Goal: Task Accomplishment & Management: Manage account settings

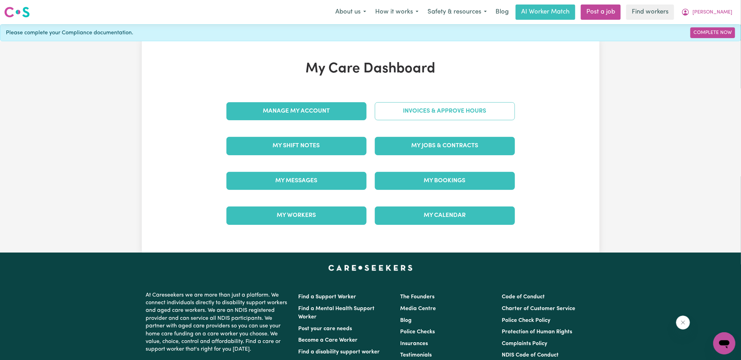
click at [457, 114] on link "Invoices & Approve Hours" at bounding box center [445, 111] width 140 height 18
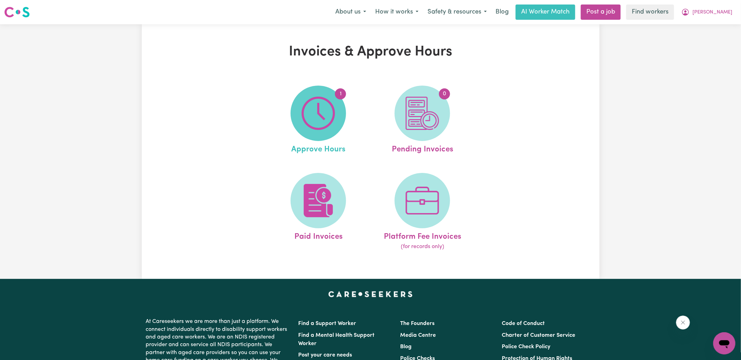
click at [305, 114] on img at bounding box center [318, 113] width 33 height 33
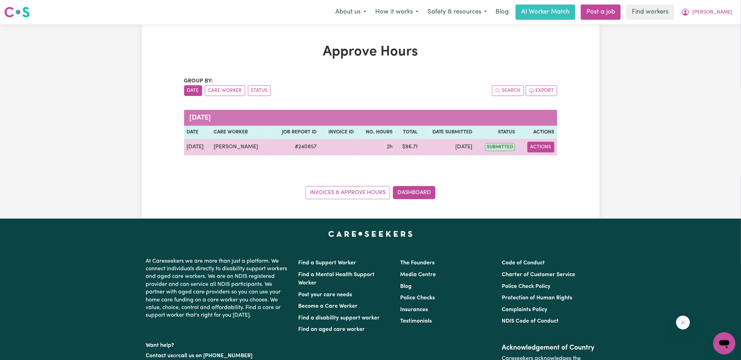
click at [538, 146] on button "Actions" at bounding box center [540, 147] width 27 height 11
click at [556, 164] on link "View Job Report" at bounding box center [557, 163] width 59 height 14
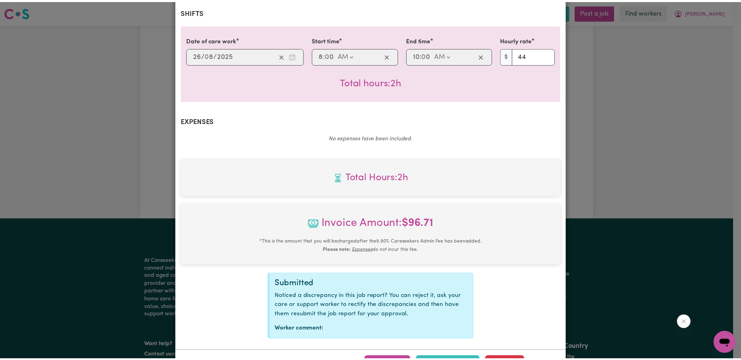
scroll to position [173, 0]
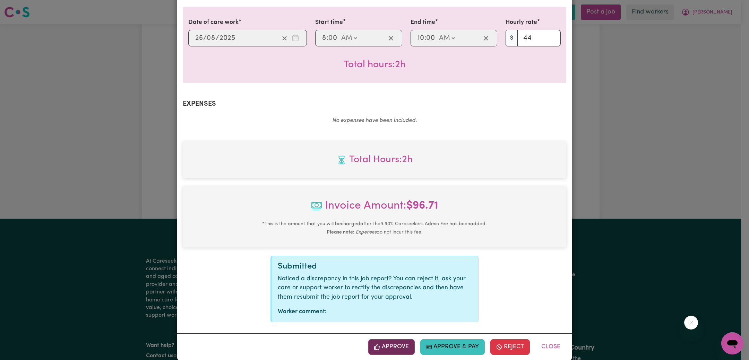
click at [400, 342] on button "Approve" at bounding box center [391, 346] width 46 height 15
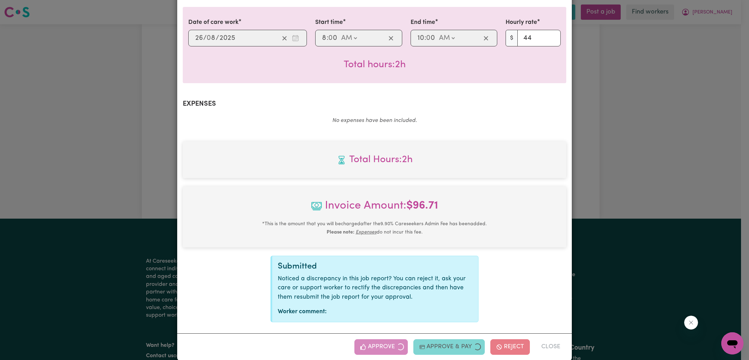
click at [611, 208] on div "Job Report # 240857 - [PERSON_NAME] Summary Job report # 240857 Client name: [P…" at bounding box center [374, 180] width 749 height 360
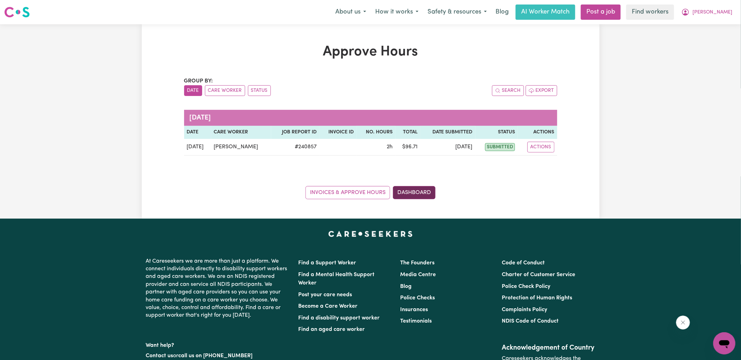
click at [422, 193] on link "Dashboard" at bounding box center [414, 192] width 43 height 13
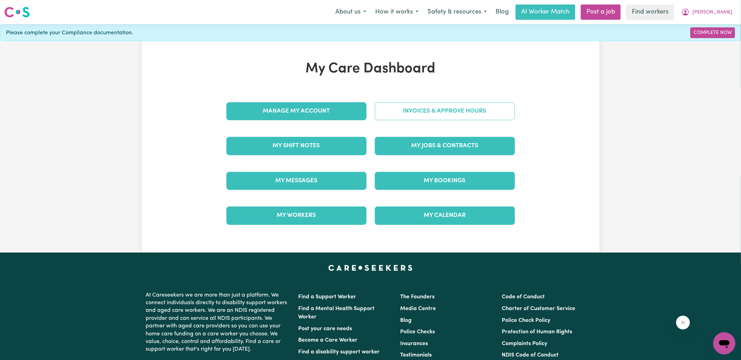
click at [417, 108] on link "Invoices & Approve Hours" at bounding box center [445, 111] width 140 height 18
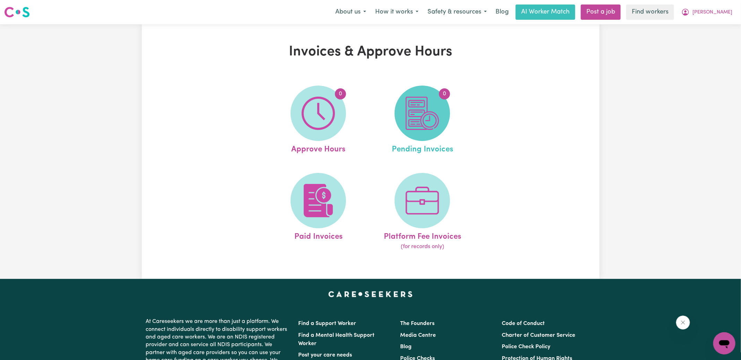
click at [447, 117] on span "0" at bounding box center [421, 113] width 55 height 55
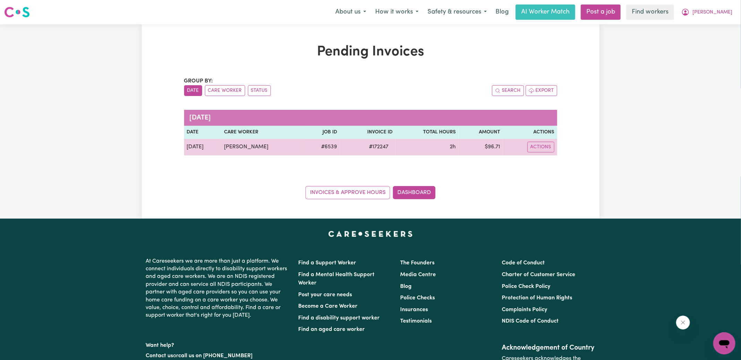
click at [377, 146] on span "# 172247" at bounding box center [379, 147] width 28 height 8
click at [376, 146] on span "# 172247" at bounding box center [379, 147] width 28 height 8
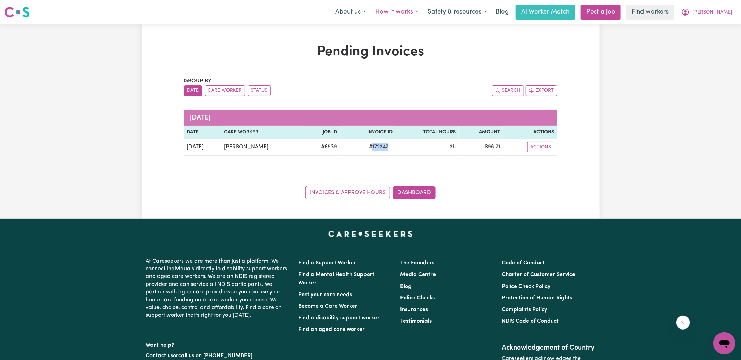
copy span "172247"
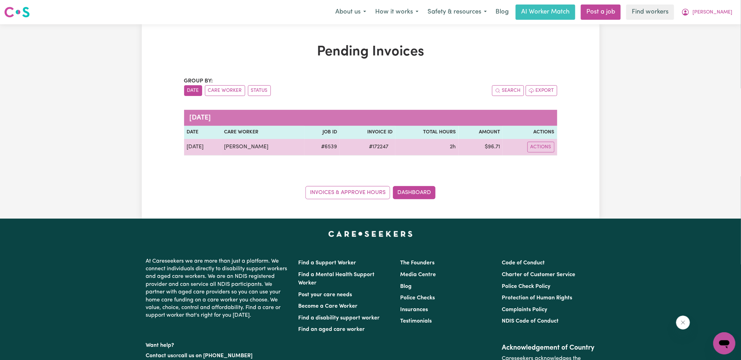
click at [488, 147] on td "$ 96.71" at bounding box center [481, 147] width 44 height 17
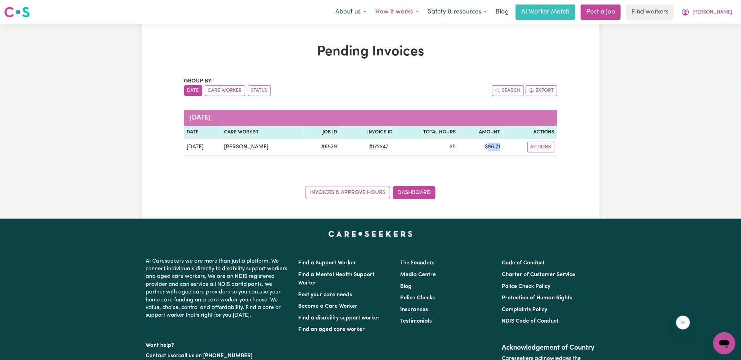
copy td "96.71"
click at [724, 12] on span "[PERSON_NAME]" at bounding box center [712, 13] width 40 height 8
click at [700, 42] on link "Logout" at bounding box center [708, 39] width 55 height 13
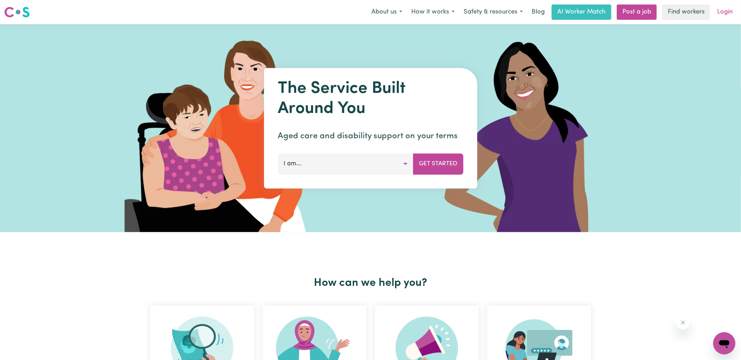
click at [726, 8] on link "Login" at bounding box center [725, 12] width 24 height 15
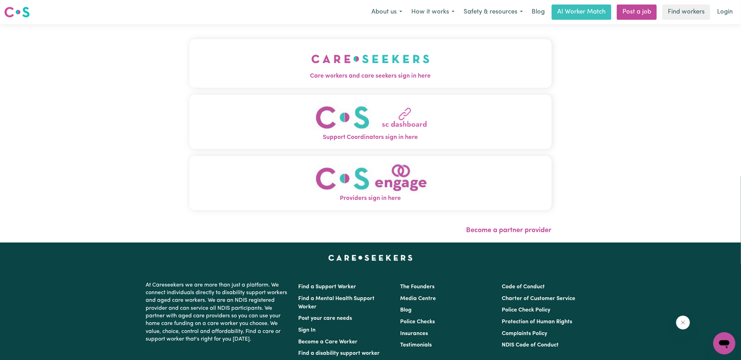
drag, startPoint x: 388, startPoint y: 64, endPoint x: 407, endPoint y: 64, distance: 19.1
click at [389, 64] on img "Care workers and care seekers sign in here" at bounding box center [370, 59] width 118 height 26
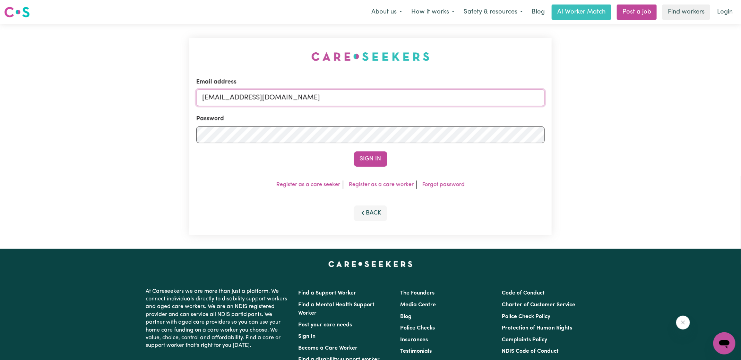
drag, startPoint x: 238, startPoint y: 98, endPoint x: 539, endPoint y: 107, distance: 301.0
click at [539, 107] on form "Email address [EMAIL_ADDRESS][DOMAIN_NAME] Password Sign In" at bounding box center [370, 122] width 348 height 89
type input "superuser~jeanpalfreyKNC@careseekers.com.auoy"
